Goal: Find contact information: Obtain details needed to contact an individual or organization

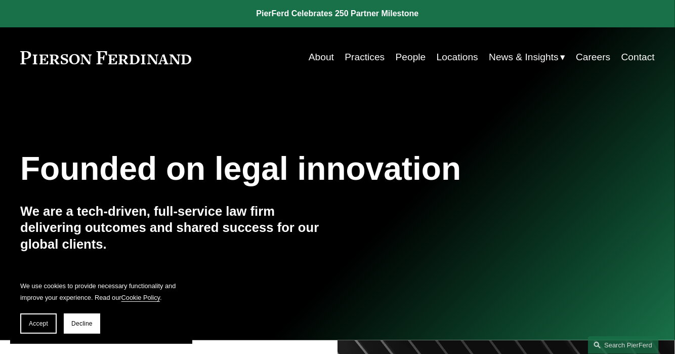
click at [409, 54] on link "People" at bounding box center [411, 57] width 30 height 19
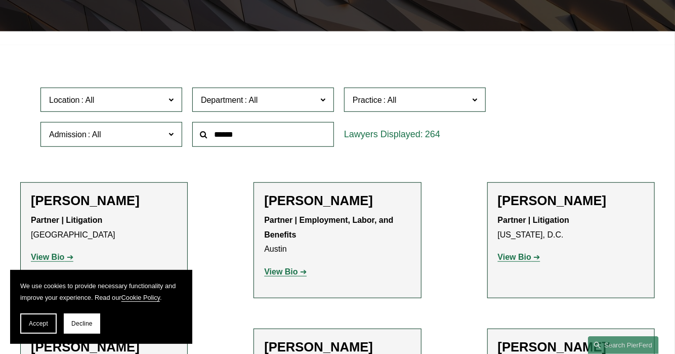
scroll to position [253, 0]
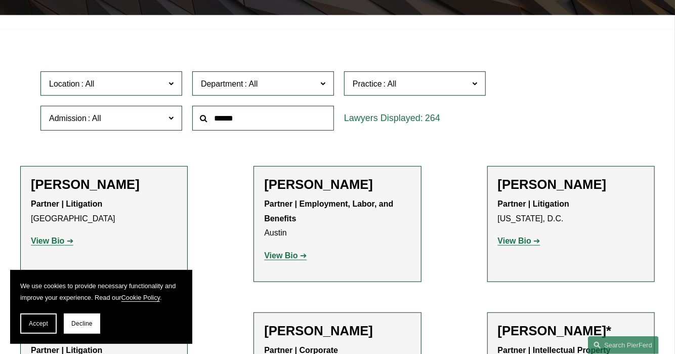
click at [217, 121] on input "text" at bounding box center [263, 118] width 142 height 25
type input "*****"
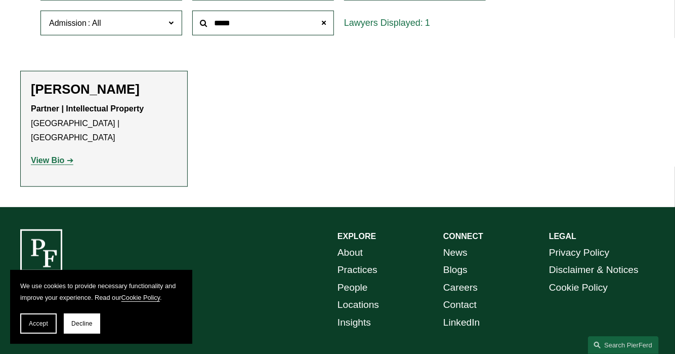
scroll to position [354, 0]
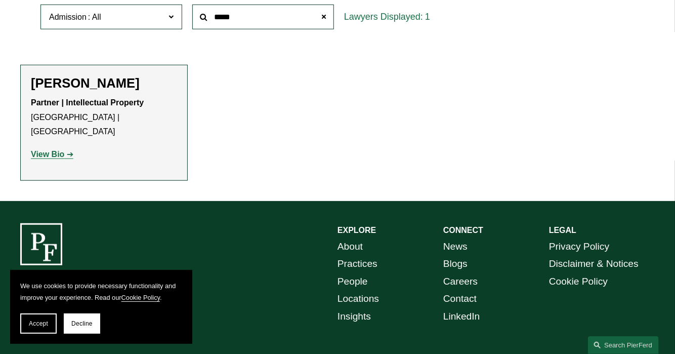
click at [57, 150] on strong "View Bio" at bounding box center [47, 154] width 33 height 9
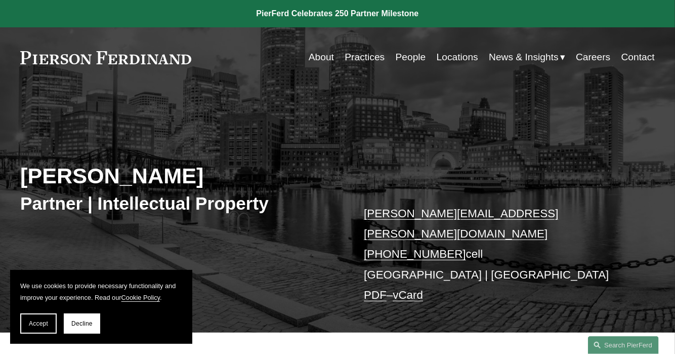
drag, startPoint x: 344, startPoint y: 207, endPoint x: 472, endPoint y: 240, distance: 131.8
click at [472, 240] on div "[PERSON_NAME] Partner | Intellectual Property [PERSON_NAME][EMAIL_ADDRESS][PERS…" at bounding box center [337, 220] width 675 height 225
copy div "[PERSON_NAME][EMAIL_ADDRESS][PERSON_NAME][DOMAIN_NAME] [PHONE_NUMBER] cell"
